Goal: Task Accomplishment & Management: Use online tool/utility

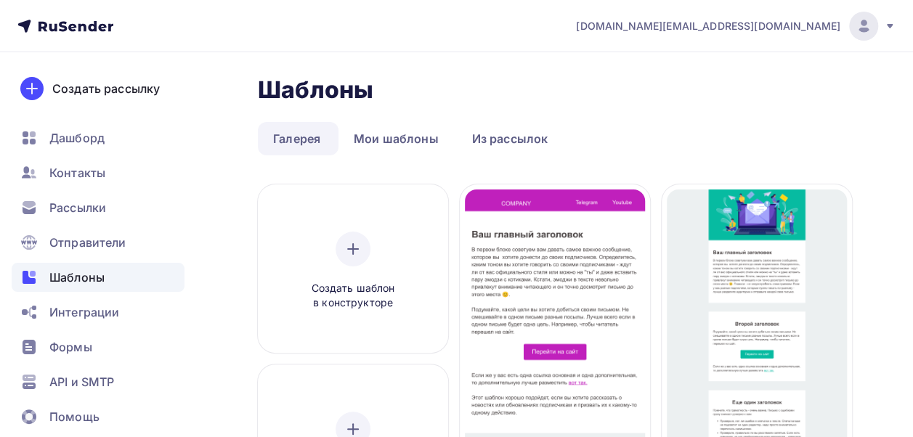
click at [391, 138] on link "Мои шаблоны" at bounding box center [397, 138] width 116 height 33
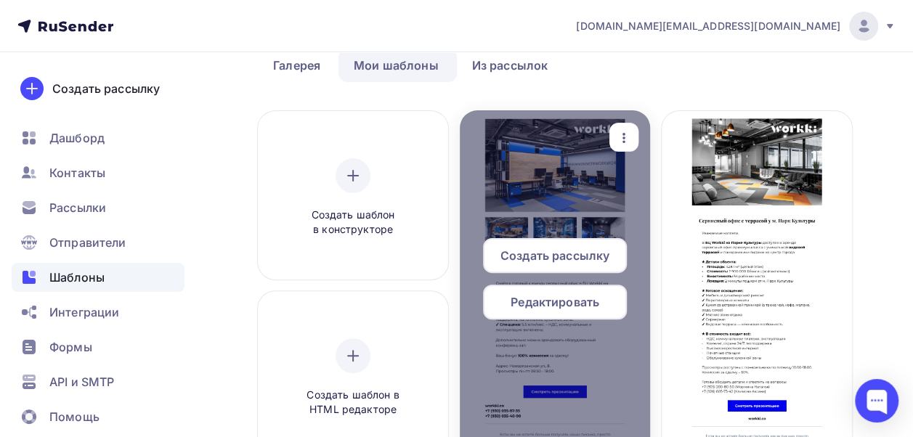
scroll to position [145, 0]
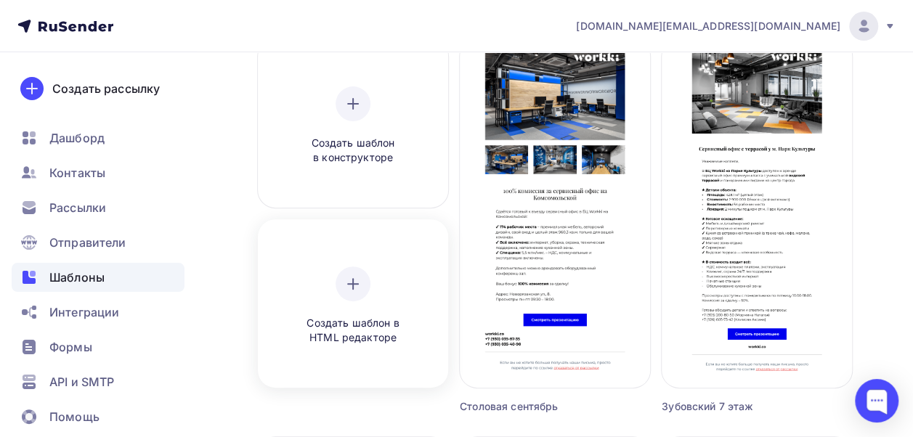
click at [375, 281] on div "Создать шаблон в HTML редакторе" at bounding box center [353, 306] width 138 height 79
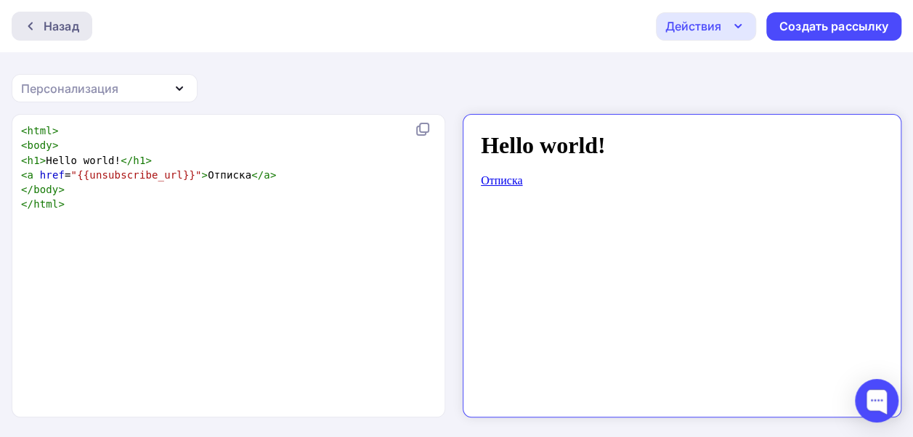
click at [57, 25] on div "Назад" at bounding box center [62, 25] width 36 height 17
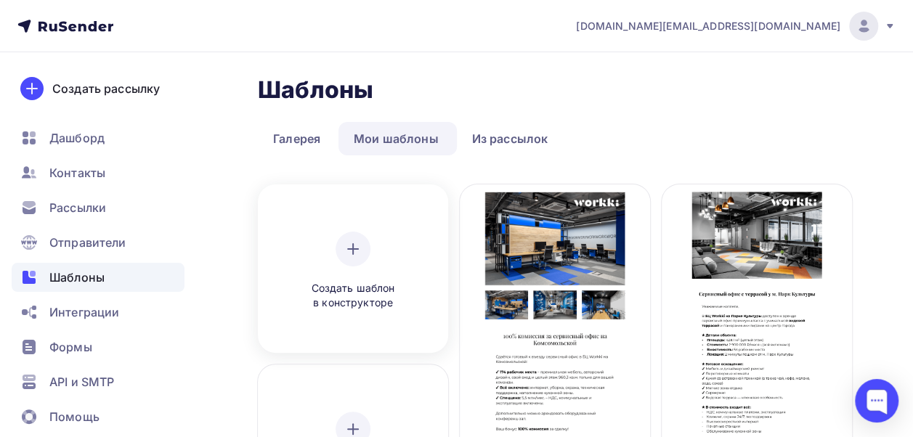
click at [372, 247] on div "Создать шаблон в конструкторе" at bounding box center [353, 271] width 138 height 79
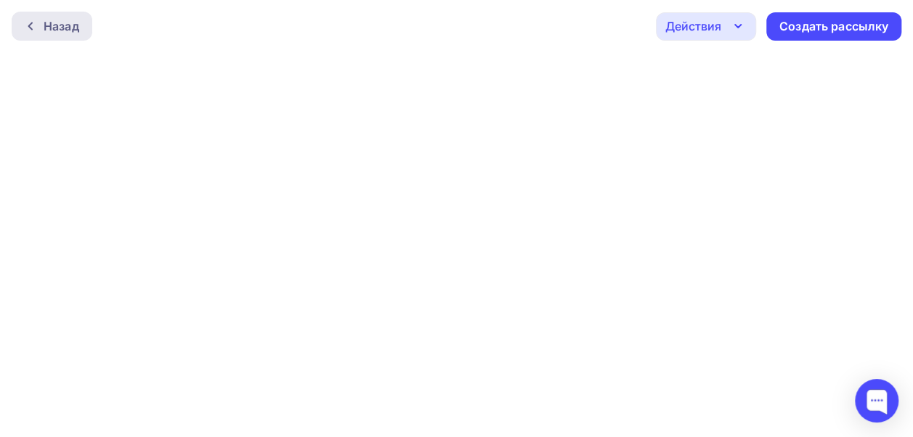
click at [58, 20] on div "Назад" at bounding box center [62, 25] width 36 height 17
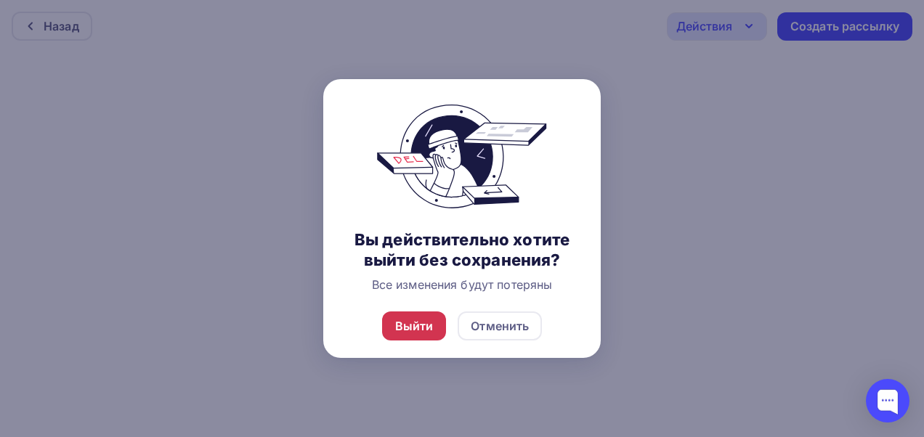
click at [439, 329] on div "Выйти" at bounding box center [414, 326] width 65 height 29
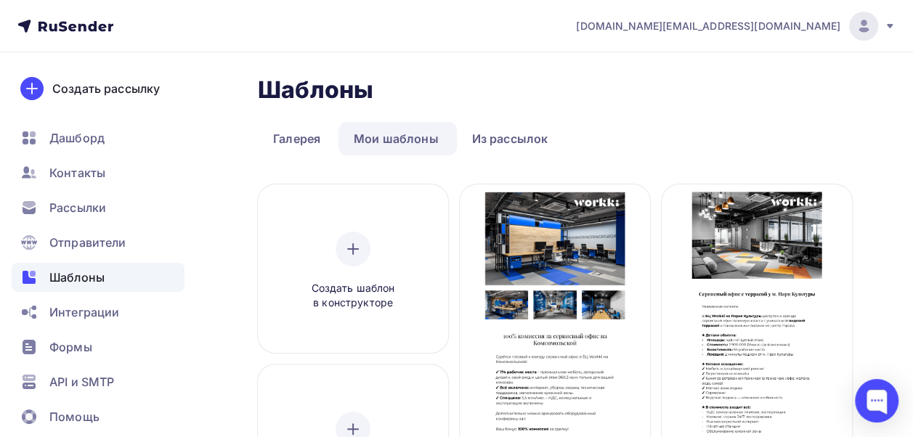
click at [728, 97] on div "Шаблоны Шаблоны" at bounding box center [555, 90] width 594 height 29
click at [610, 96] on div "Шаблоны Шаблоны" at bounding box center [555, 90] width 594 height 29
